Goal: Task Accomplishment & Management: Manage account settings

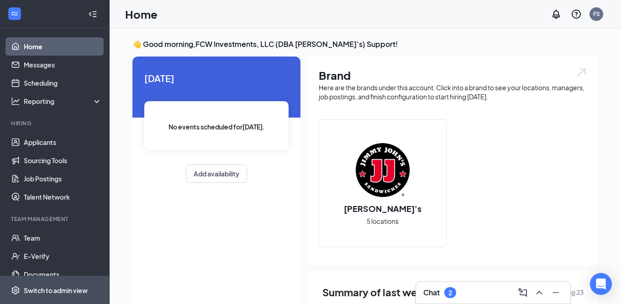
click at [54, 285] on span "Switch to admin view" at bounding box center [63, 291] width 78 height 28
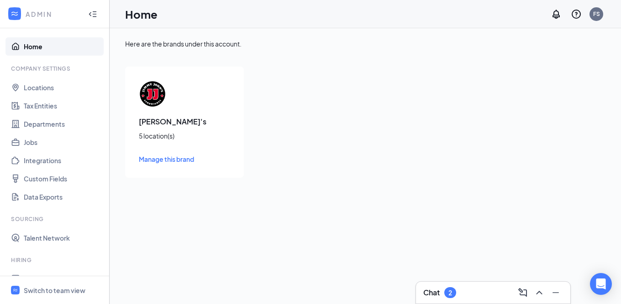
click at [161, 132] on div "5 location(s)" at bounding box center [184, 135] width 91 height 9
click at [144, 135] on div "5 location(s)" at bounding box center [184, 135] width 91 height 9
click at [149, 92] on img at bounding box center [152, 93] width 27 height 27
click at [47, 84] on link "Locations" at bounding box center [63, 87] width 78 height 18
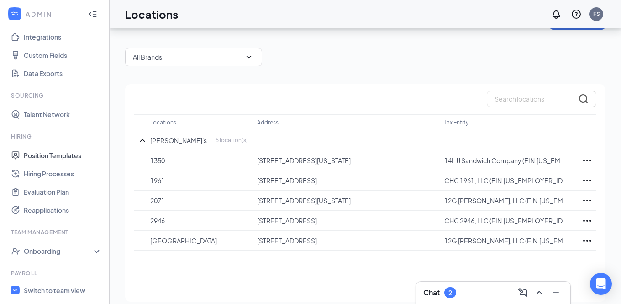
scroll to position [133, 0]
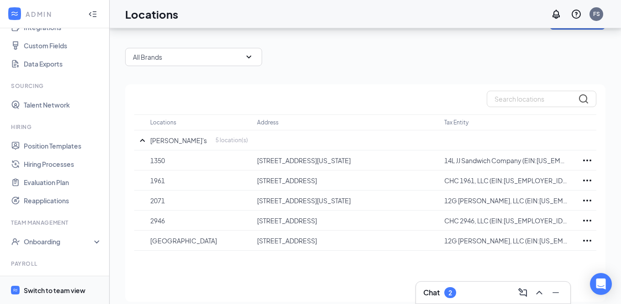
click at [55, 291] on div "Switch to team view" at bounding box center [55, 290] width 62 height 9
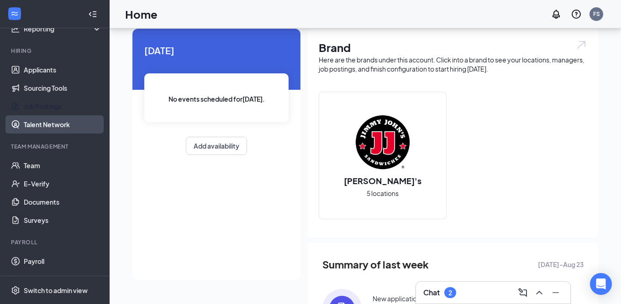
scroll to position [71, 0]
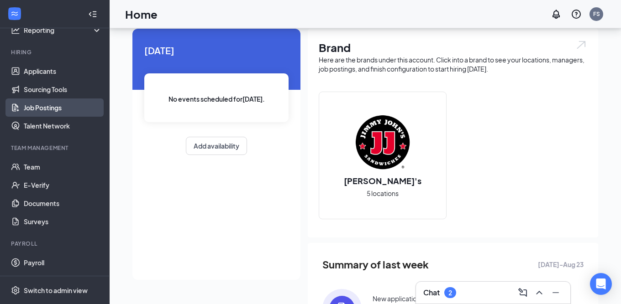
click at [68, 104] on link "Job Postings" at bounding box center [63, 108] width 78 height 18
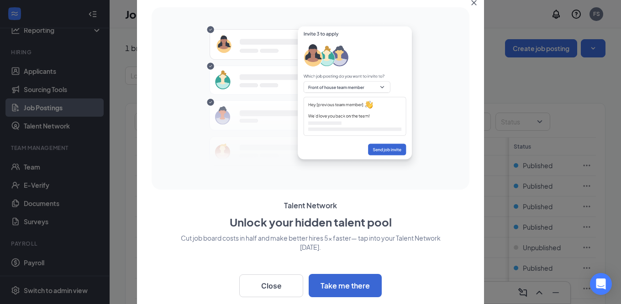
scroll to position [4, 0]
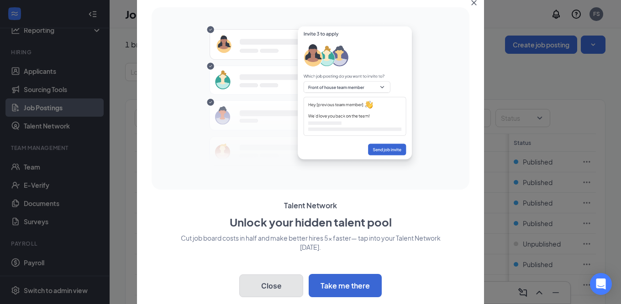
click at [277, 292] on button "Close" at bounding box center [271, 286] width 64 height 23
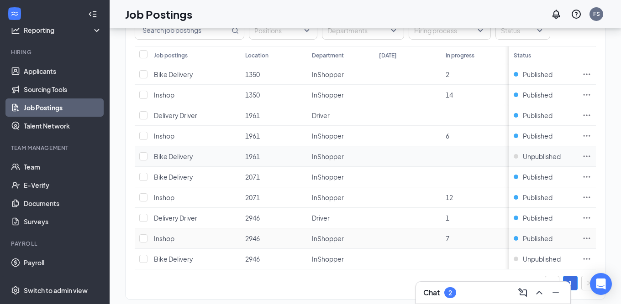
scroll to position [107, 0]
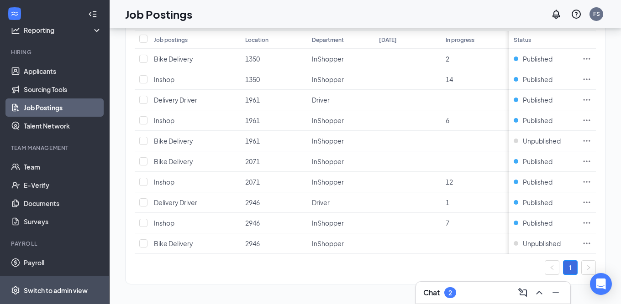
click at [53, 284] on span "Switch to admin view" at bounding box center [63, 291] width 78 height 28
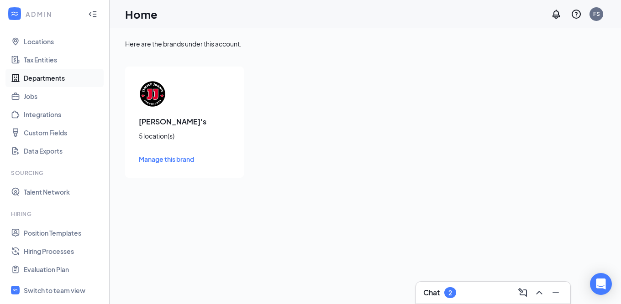
scroll to position [39, 0]
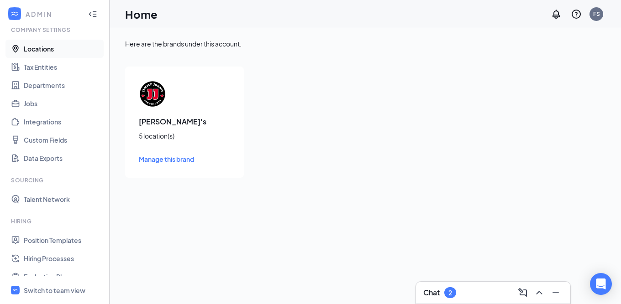
click at [52, 46] on link "Locations" at bounding box center [63, 49] width 78 height 18
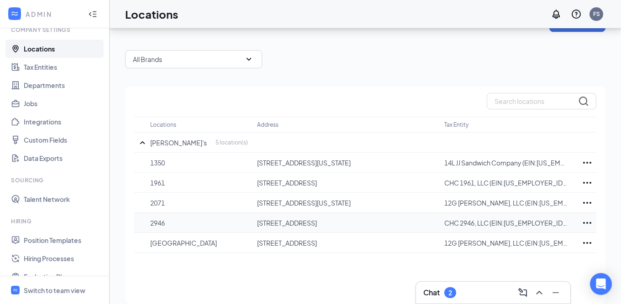
scroll to position [26, 0]
click at [585, 241] on icon "Ellipses" at bounding box center [586, 242] width 11 height 11
click at [387, 87] on div "Locations Address Tax Entity [PERSON_NAME]'s 5 location(s) [GEOGRAPHIC_DATA][ST…" at bounding box center [365, 195] width 480 height 218
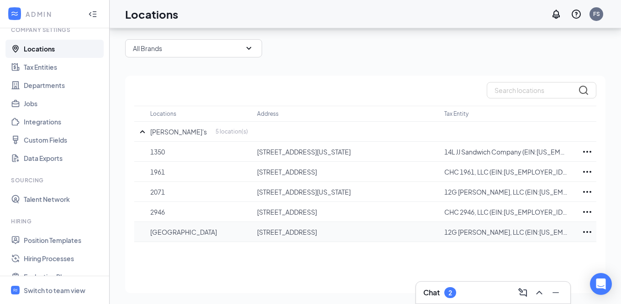
click at [588, 230] on icon "Ellipses" at bounding box center [586, 232] width 11 height 11
click at [388, 61] on div "1 brands 5 locations Add Location All Brands Locations Address Tax Entity [PERS…" at bounding box center [365, 148] width 480 height 291
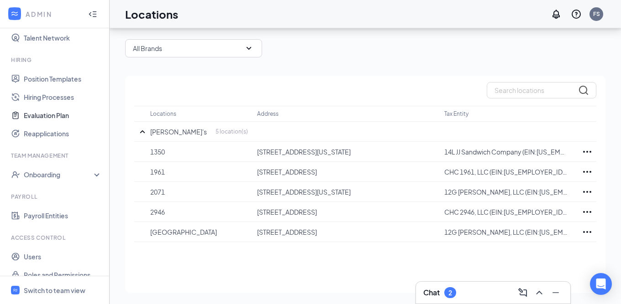
scroll to position [212, 0]
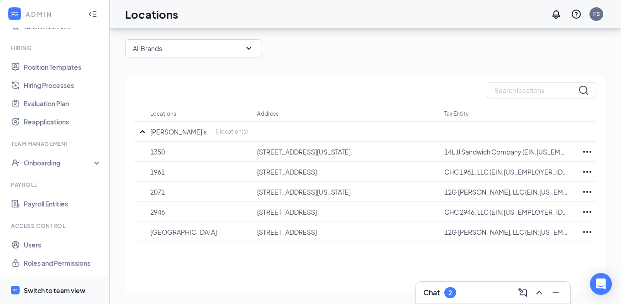
click at [59, 288] on div "Switch to team view" at bounding box center [55, 290] width 62 height 9
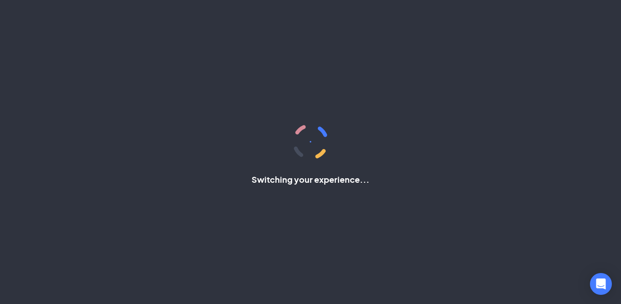
scroll to position [89, 0]
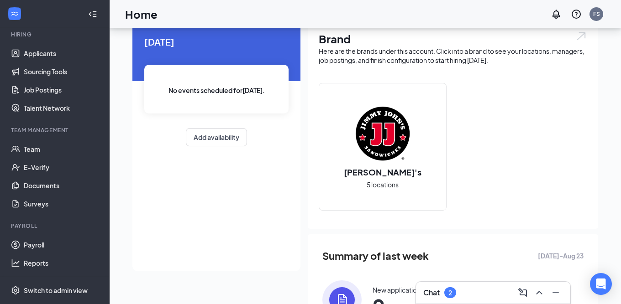
click at [371, 161] on img at bounding box center [382, 133] width 58 height 58
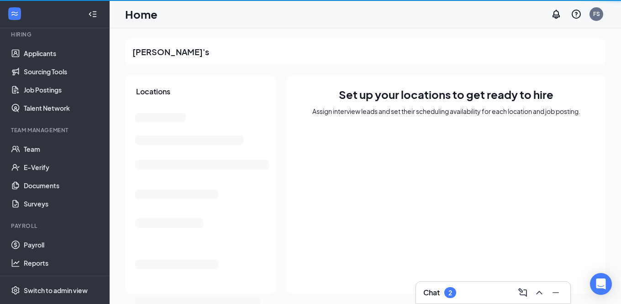
scroll to position [0, 0]
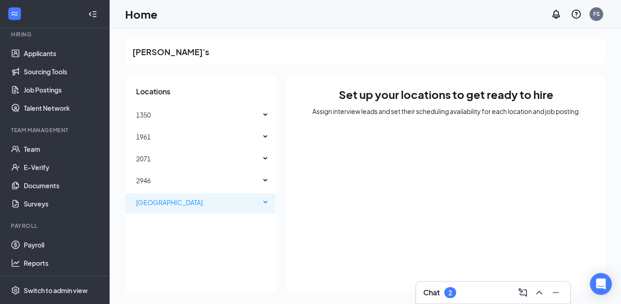
click at [257, 204] on span "[GEOGRAPHIC_DATA]" at bounding box center [198, 202] width 124 height 18
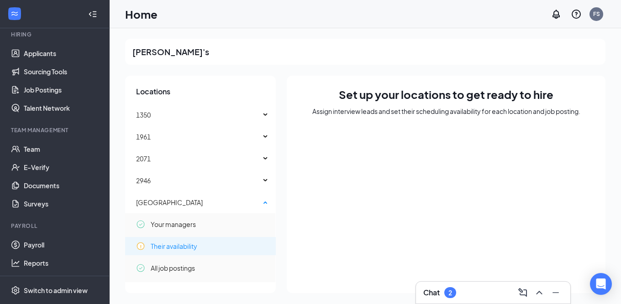
scroll to position [43, 0]
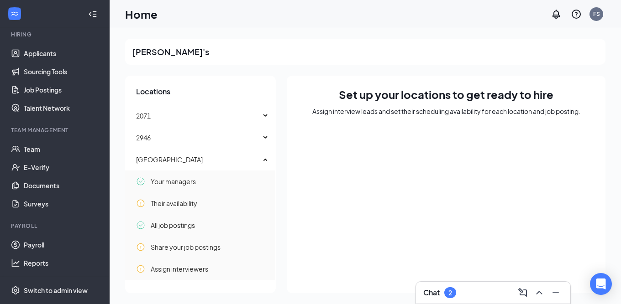
click at [397, 185] on div "Set up your locations to get ready to hire Assign interview leads and set their…" at bounding box center [446, 185] width 319 height 218
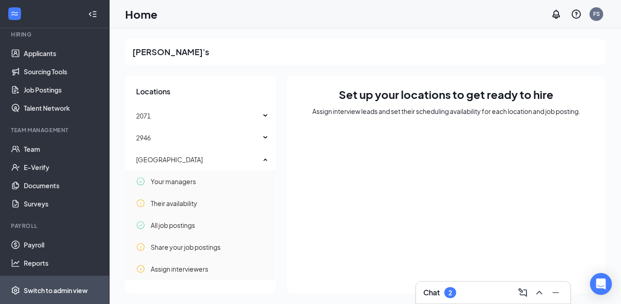
click at [61, 287] on div "Switch to admin view" at bounding box center [56, 290] width 64 height 9
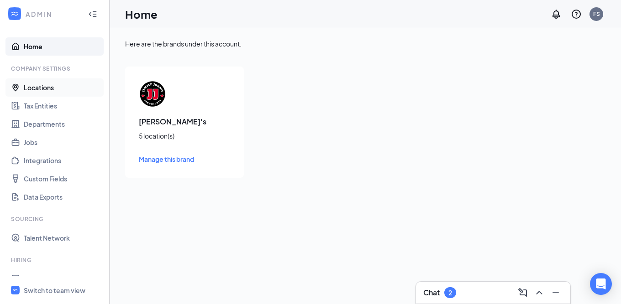
click at [57, 91] on link "Locations" at bounding box center [63, 87] width 78 height 18
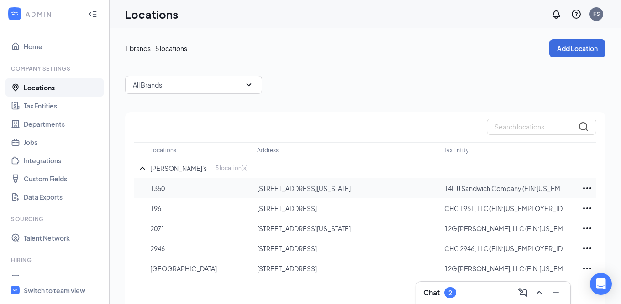
scroll to position [37, 0]
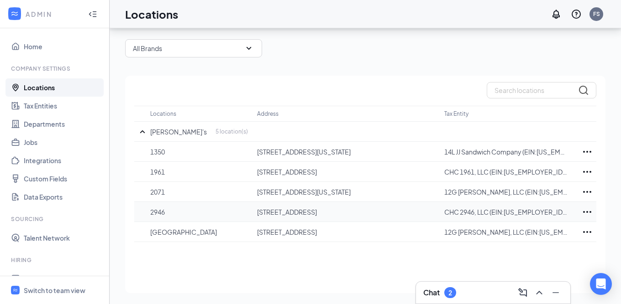
click at [586, 214] on icon "Ellipses" at bounding box center [586, 212] width 11 height 11
click at [437, 269] on div "Locations Address Tax Entity [PERSON_NAME]'s 5 location(s) [GEOGRAPHIC_DATA][ST…" at bounding box center [365, 185] width 480 height 218
click at [176, 233] on p "[GEOGRAPHIC_DATA]" at bounding box center [199, 232] width 98 height 9
click at [156, 230] on p "[GEOGRAPHIC_DATA]" at bounding box center [199, 232] width 98 height 9
click at [65, 108] on link "Tax Entities" at bounding box center [63, 106] width 78 height 18
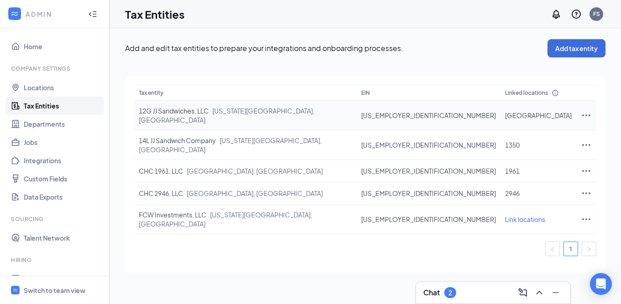
click at [582, 115] on icon "Ellipses" at bounding box center [586, 116] width 8 height 2
click at [488, 49] on p "Add and edit tax entities to prepare your integrations and onboarding processes." at bounding box center [336, 48] width 422 height 10
click at [58, 84] on link "Locations" at bounding box center [63, 87] width 78 height 18
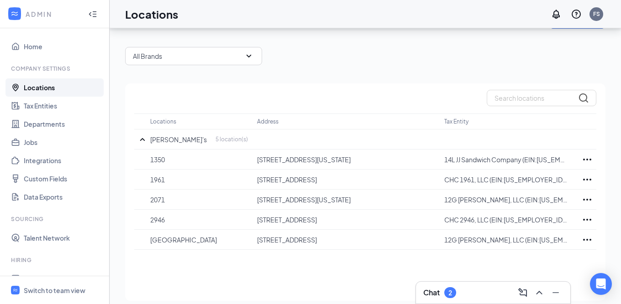
scroll to position [31, 0]
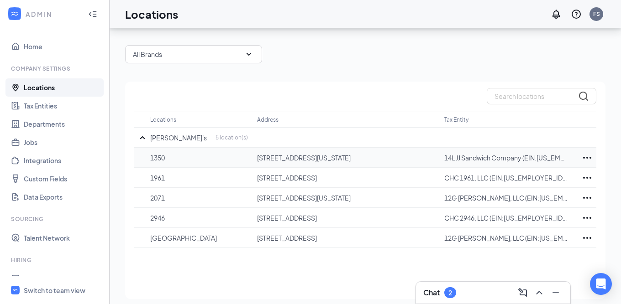
click at [586, 157] on icon "Ellipses" at bounding box center [586, 157] width 11 height 11
click at [413, 71] on div "1 brands 5 locations Add Location All Brands Locations Address Tax Entity [PERS…" at bounding box center [365, 154] width 480 height 291
click at [585, 235] on icon "Ellipses" at bounding box center [586, 238] width 11 height 11
click at [518, 262] on p "Edit" at bounding box center [546, 265] width 77 height 9
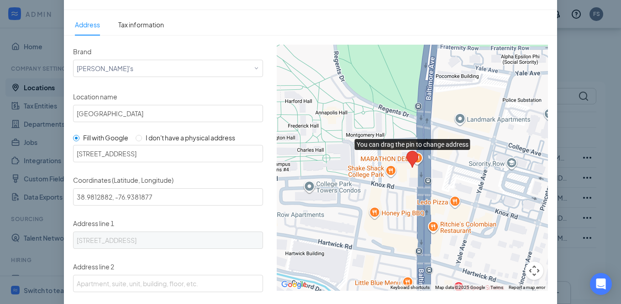
scroll to position [0, 0]
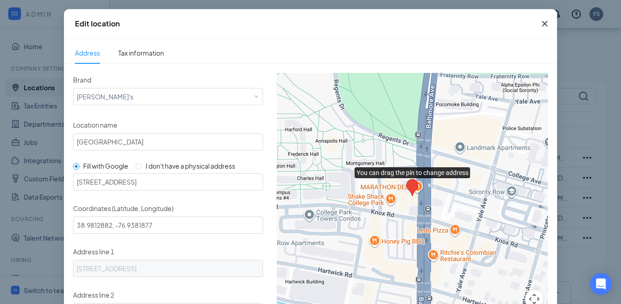
click at [545, 23] on icon "Cross" at bounding box center [544, 23] width 5 height 5
